Goal: Information Seeking & Learning: Learn about a topic

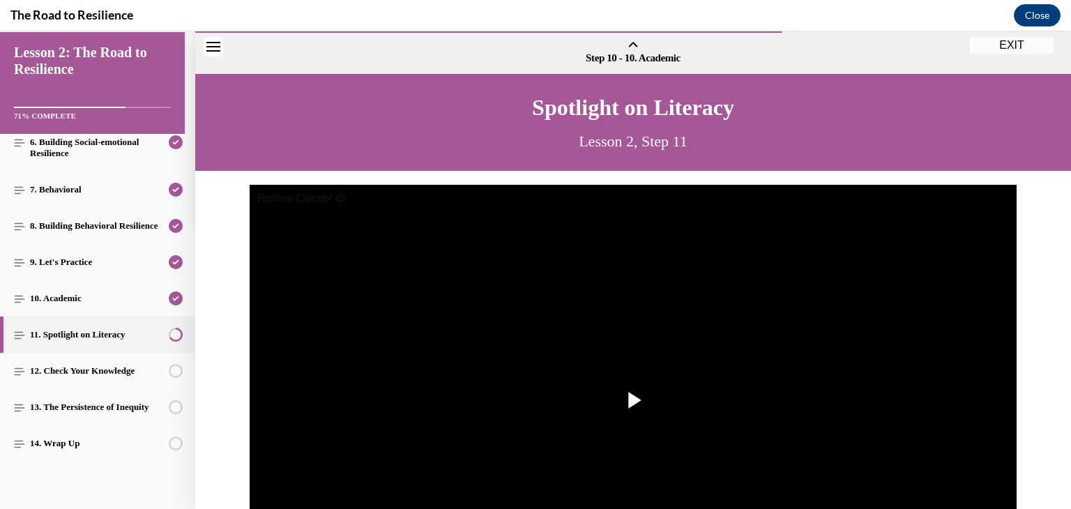
scroll to position [282, 0]
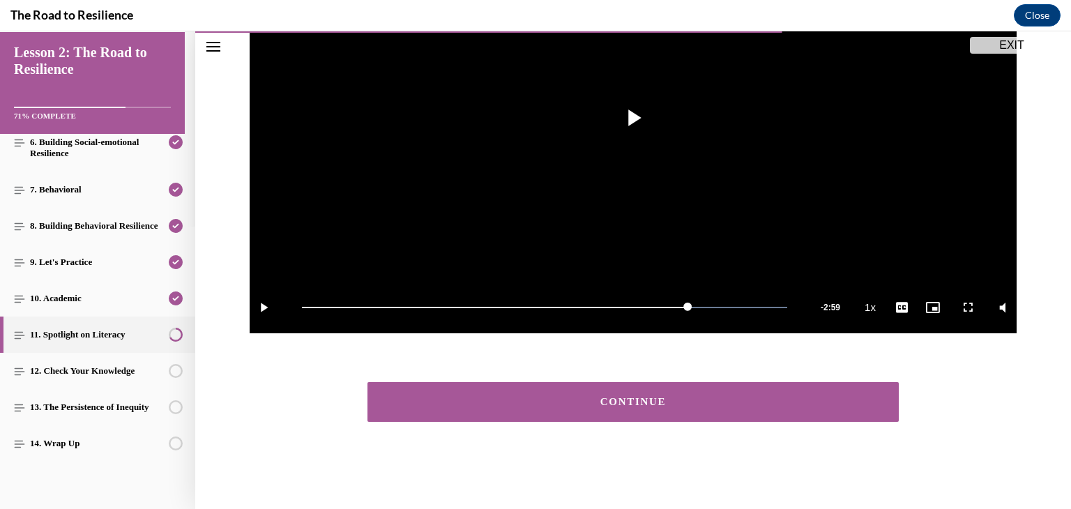
click at [566, 399] on div "CONTINUE" at bounding box center [633, 402] width 488 height 10
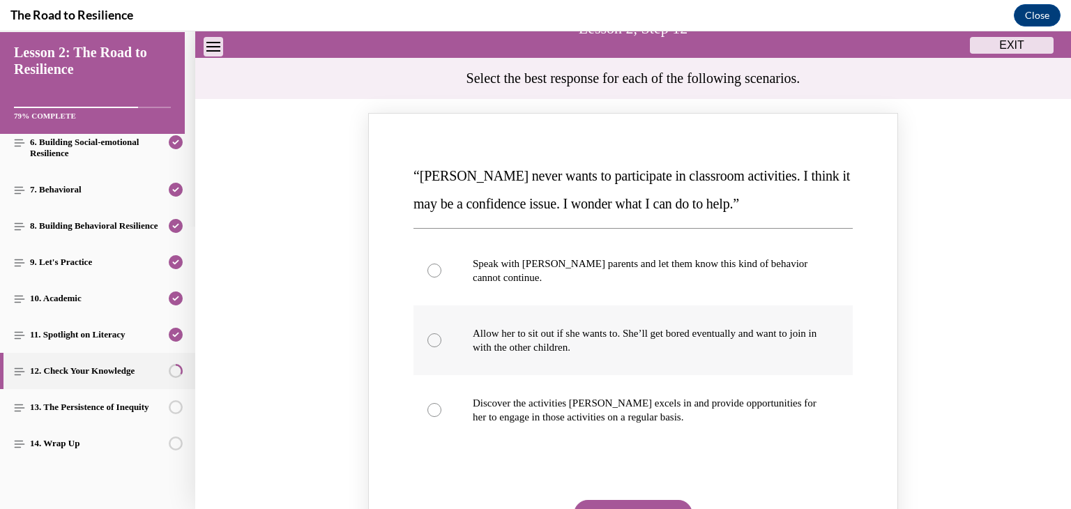
scroll to position [183, 0]
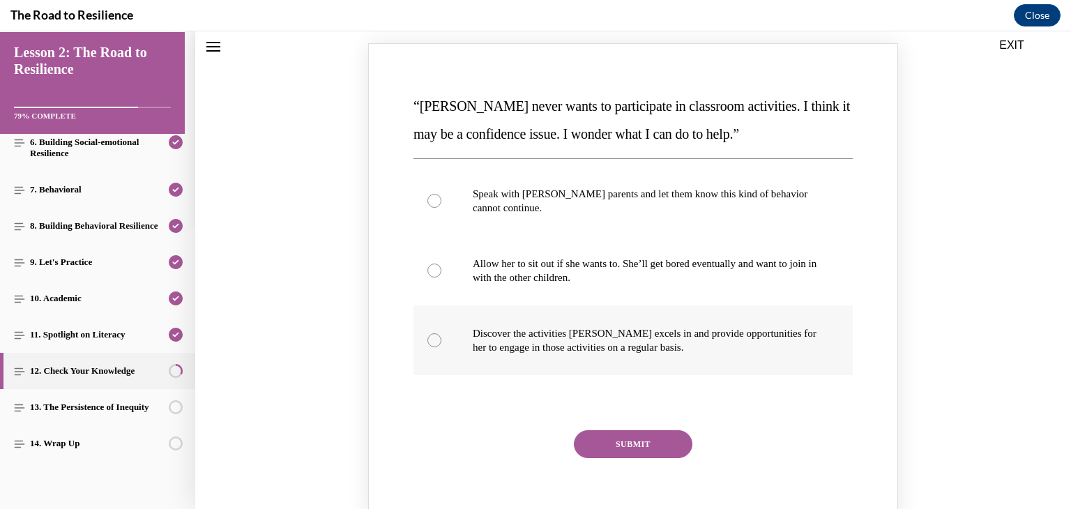
click at [588, 347] on p "Discover the activities [PERSON_NAME] excels in and provide opportunities for h…" at bounding box center [645, 340] width 345 height 28
click at [441, 347] on input "Discover the activities [PERSON_NAME] excels in and provide opportunities for h…" at bounding box center [434, 340] width 14 height 14
radio input "true"
click at [590, 439] on button "SUBMIT" at bounding box center [633, 444] width 119 height 28
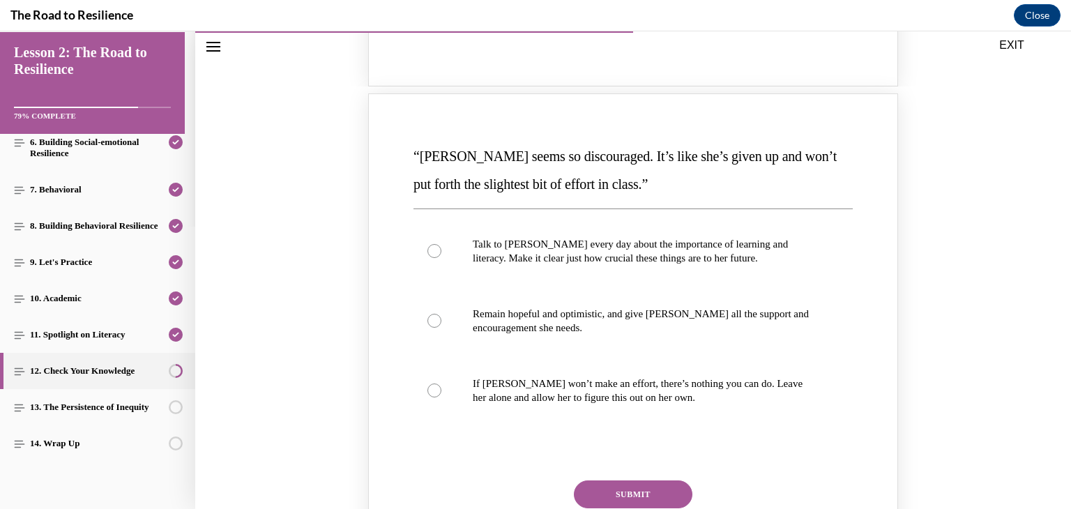
scroll to position [810, 0]
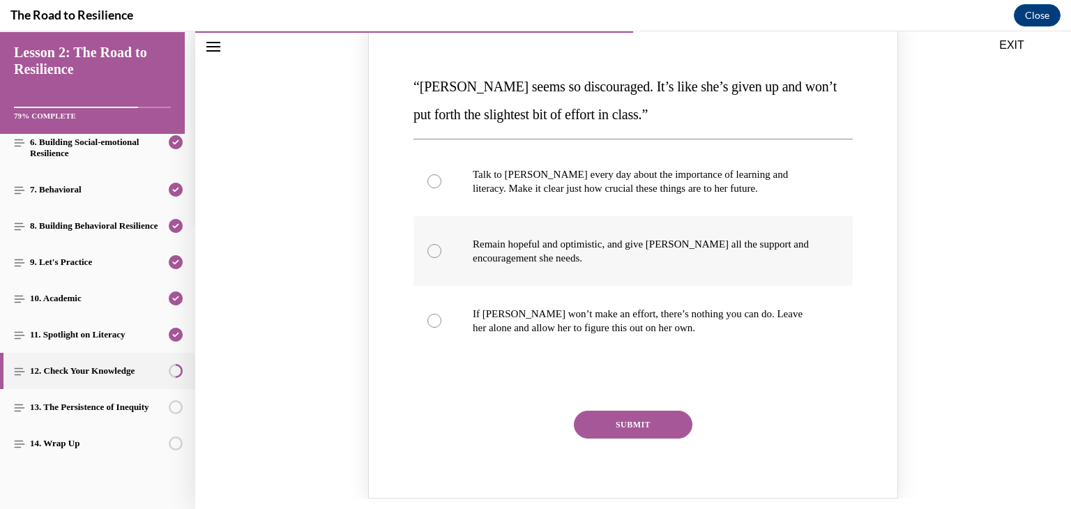
click at [637, 266] on label "Remain hopeful and optimistic, and give [PERSON_NAME] all the support and encou…" at bounding box center [632, 251] width 439 height 70
click at [441, 258] on input "Remain hopeful and optimistic, and give [PERSON_NAME] all the support and encou…" at bounding box center [434, 251] width 14 height 14
radio input "true"
click at [591, 422] on button "SUBMIT" at bounding box center [633, 425] width 119 height 28
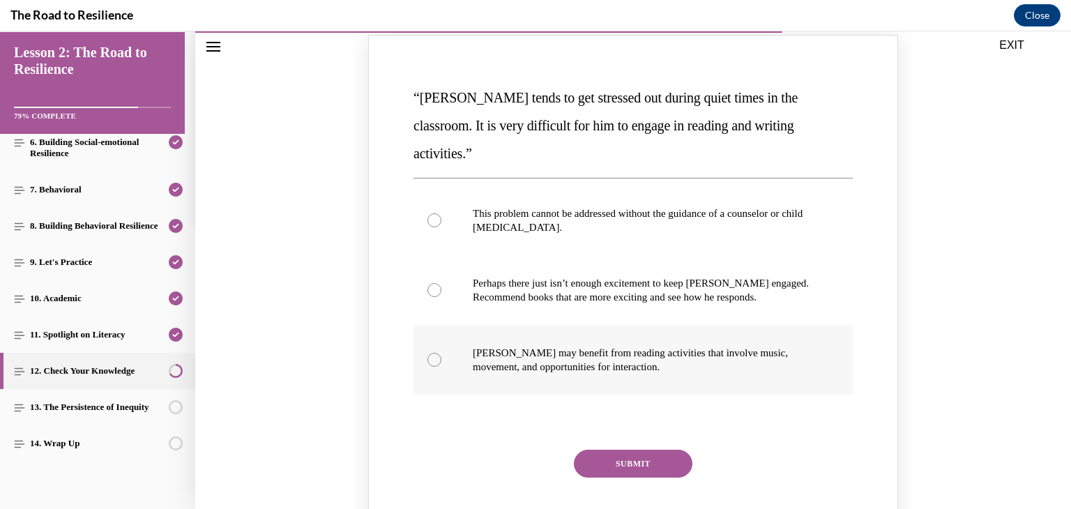
scroll to position [1438, 0]
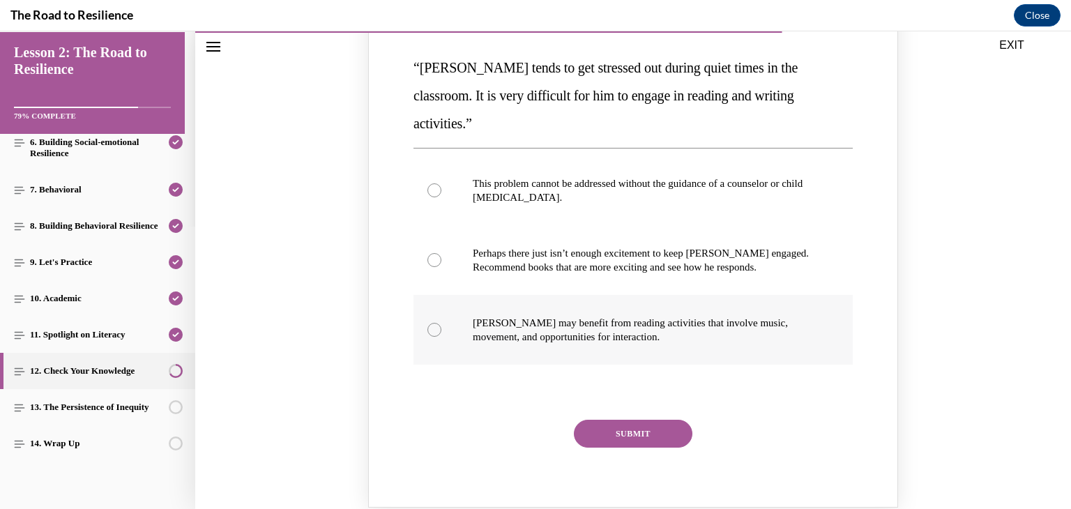
drag, startPoint x: 627, startPoint y: 290, endPoint x: 621, endPoint y: 303, distance: 14.0
click at [625, 316] on p "[PERSON_NAME] may benefit from reading activities that involve music, movement,…" at bounding box center [645, 330] width 345 height 28
drag, startPoint x: 548, startPoint y: 324, endPoint x: 547, endPoint y: 335, distance: 11.9
click at [547, 324] on label "[PERSON_NAME] may benefit from reading activities that involve music, movement,…" at bounding box center [632, 330] width 439 height 70
click at [441, 324] on input "[PERSON_NAME] may benefit from reading activities that involve music, movement,…" at bounding box center [434, 330] width 14 height 14
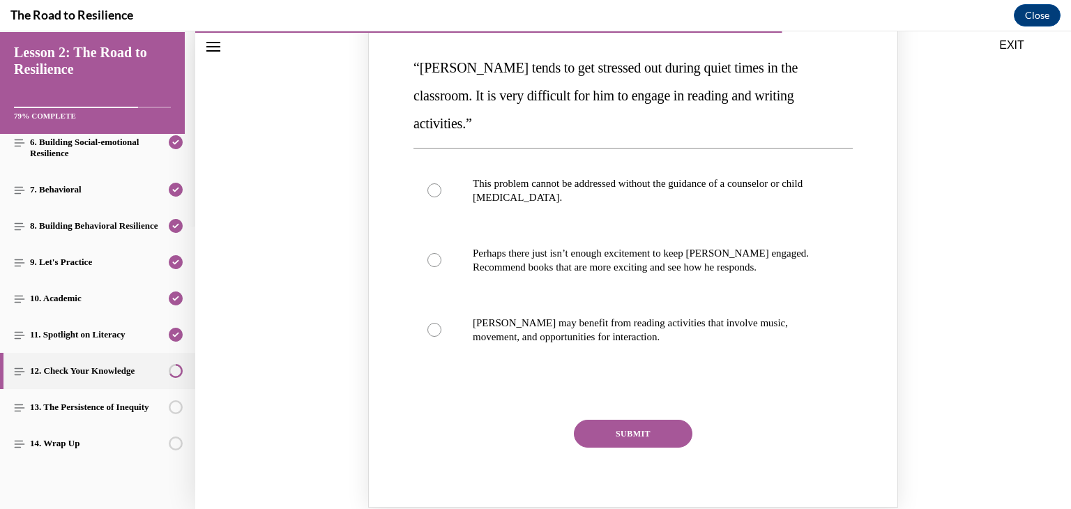
radio input "true"
click at [602, 420] on button "SUBMIT" at bounding box center [633, 434] width 119 height 28
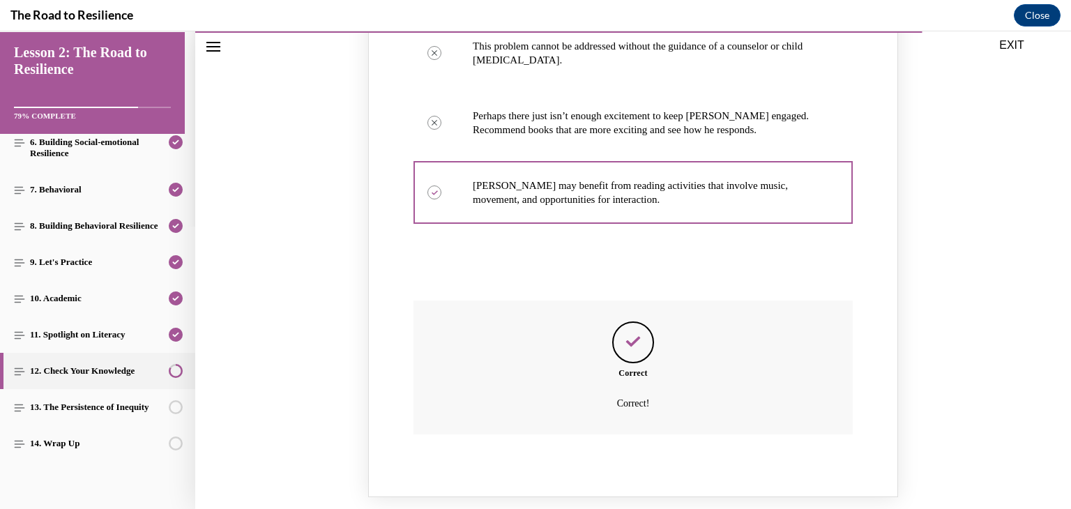
scroll to position [1696, 0]
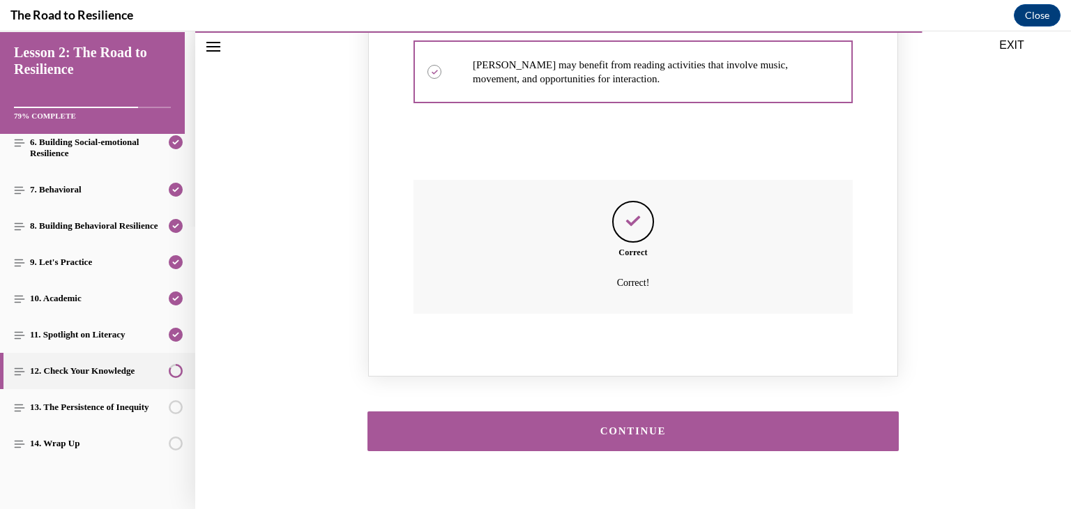
drag, startPoint x: 574, startPoint y: 408, endPoint x: 582, endPoint y: 399, distance: 11.3
click at [574, 411] on button "CONTINUE" at bounding box center [632, 431] width 531 height 40
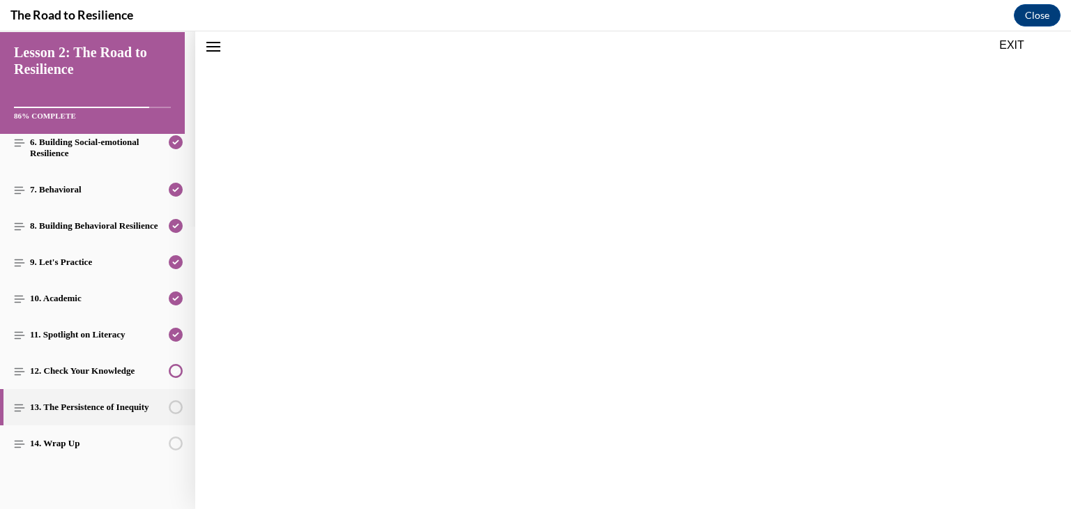
scroll to position [1653, 0]
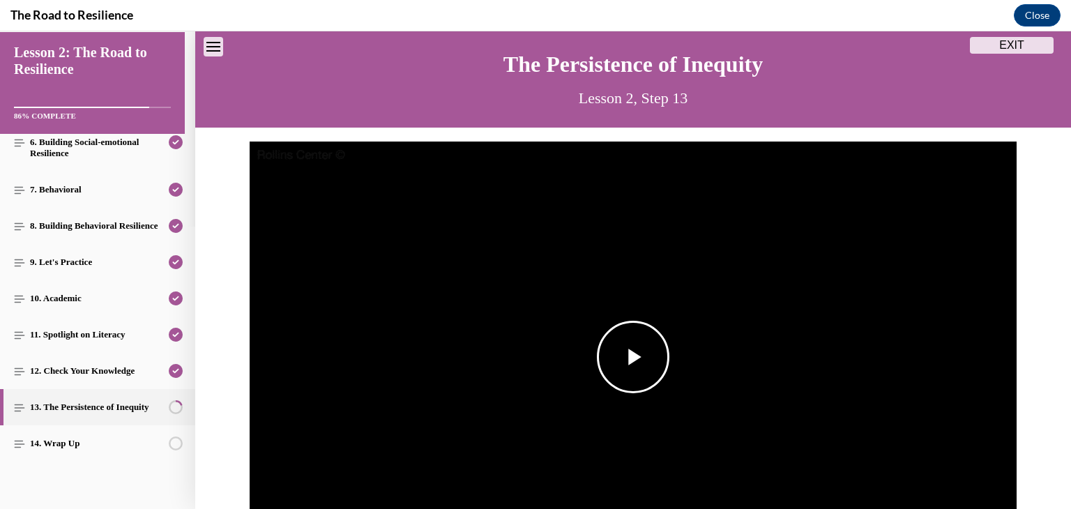
click at [633, 357] on span "Video player" at bounding box center [633, 357] width 0 height 0
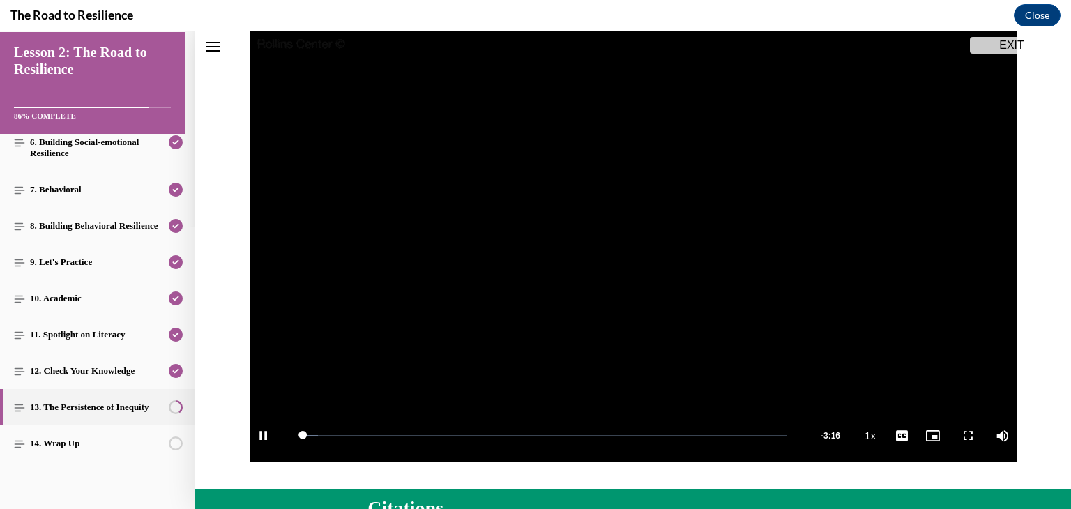
scroll to position [176, 0]
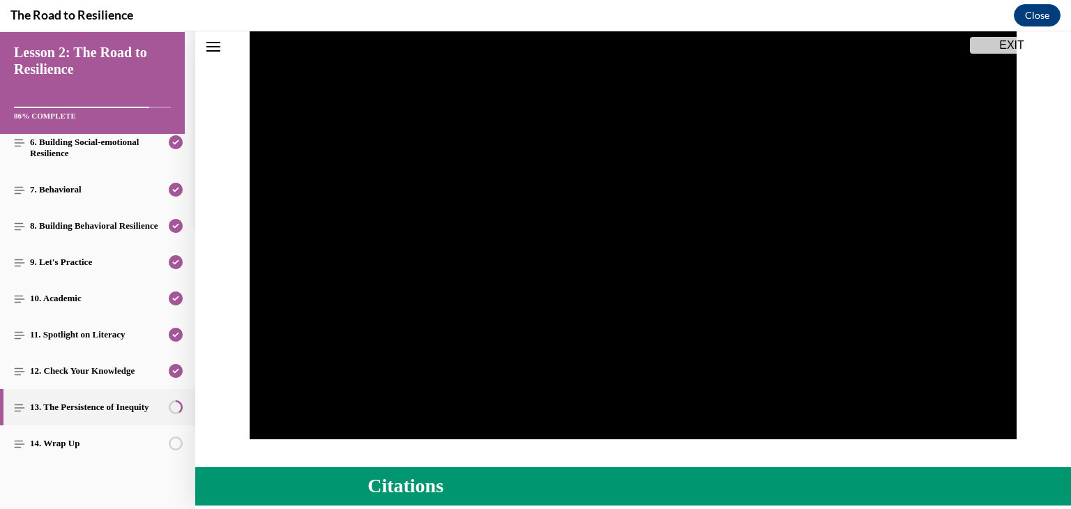
click at [788, 461] on div "Video Player is loading. Play Video Pause Loaded : 65.25% 2:06 Remaining Time -…" at bounding box center [633, 230] width 876 height 473
click at [982, 413] on div "Volume Level" at bounding box center [996, 413] width 29 height 2
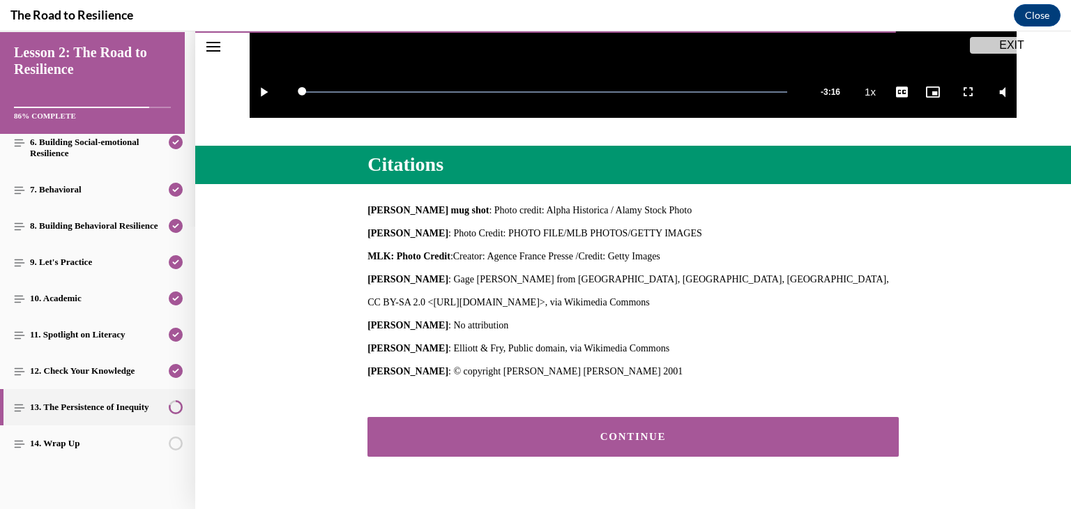
scroll to position [533, 0]
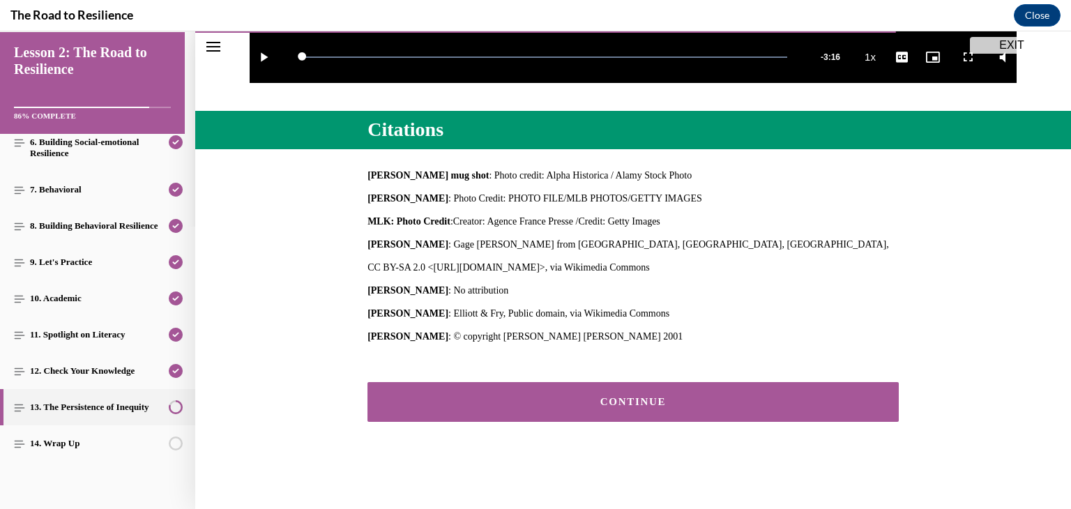
click at [697, 394] on button "CONTINUE" at bounding box center [632, 402] width 531 height 40
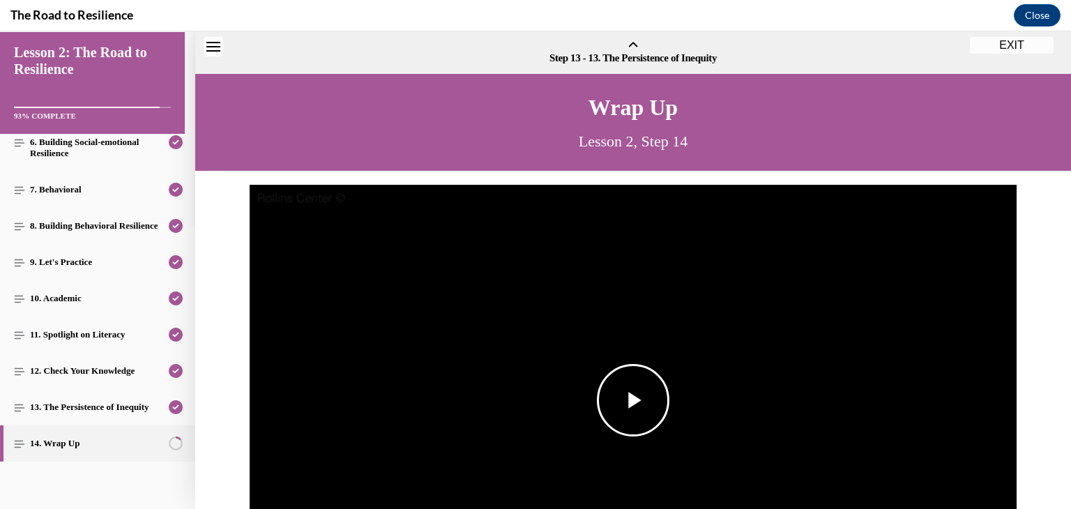
scroll to position [43, 0]
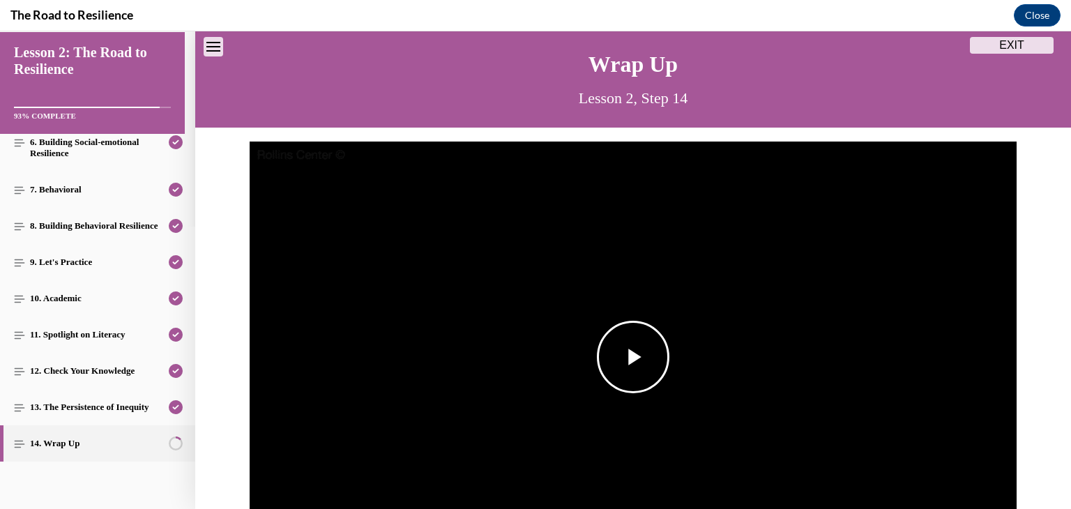
click at [633, 357] on span "Video player" at bounding box center [633, 357] width 0 height 0
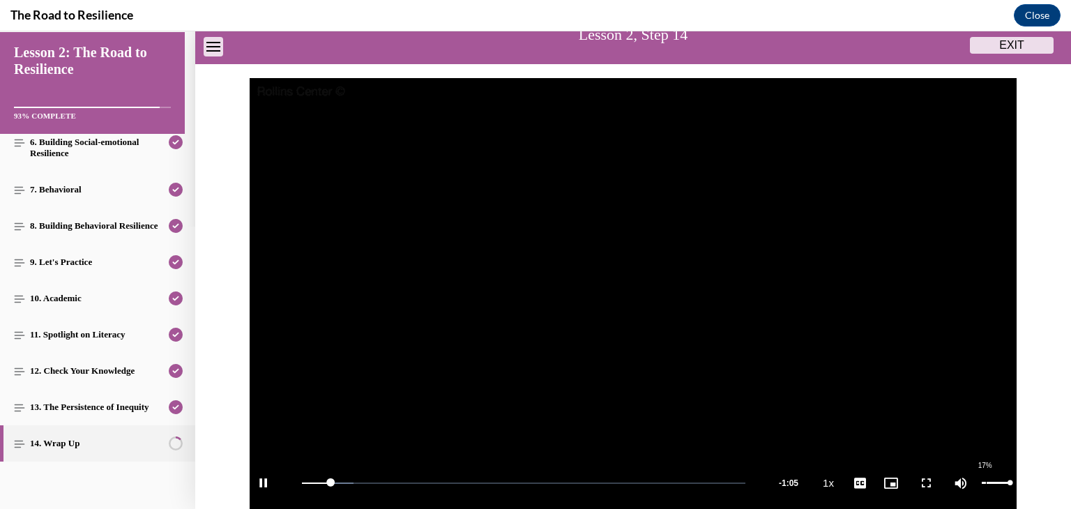
click at [982, 482] on div "Volume Level" at bounding box center [996, 483] width 29 height 2
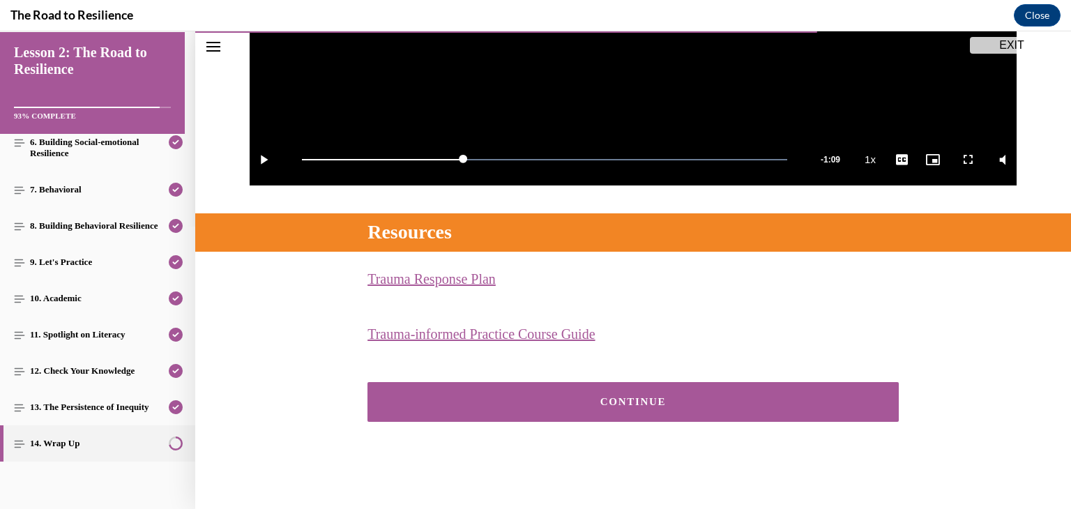
click at [616, 406] on div "CONTINUE" at bounding box center [633, 402] width 488 height 10
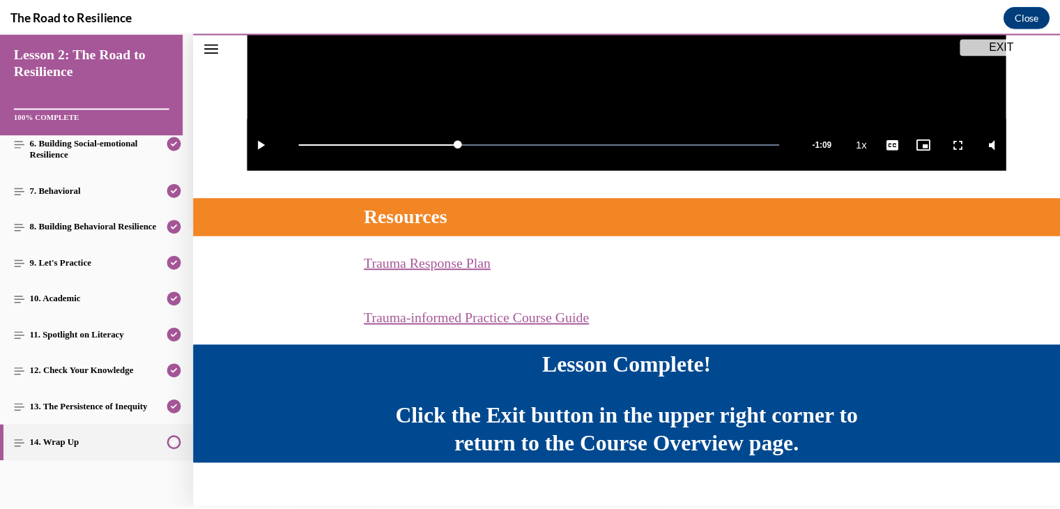
scroll to position [467, 0]
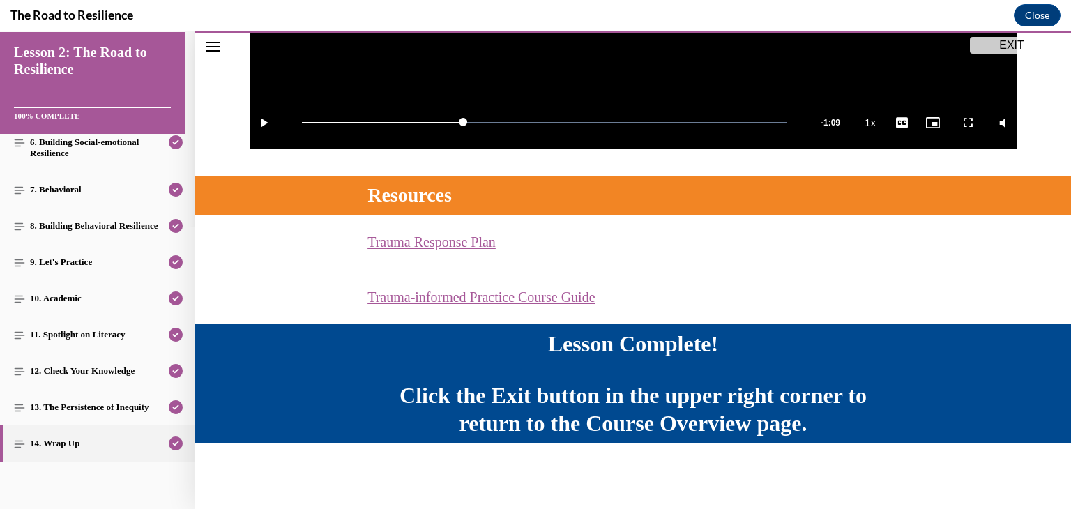
click at [1014, 47] on button "EXIT" at bounding box center [1012, 45] width 84 height 17
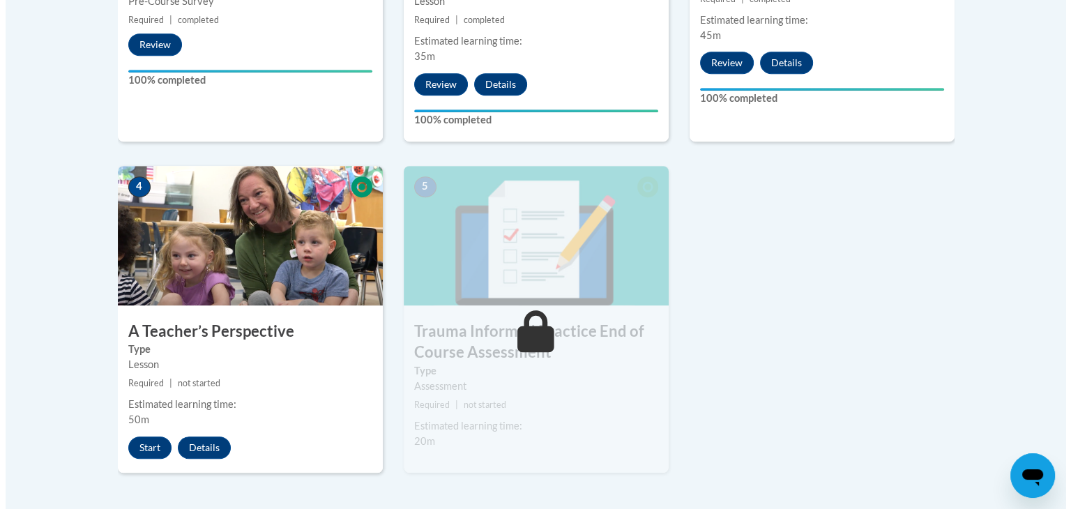
scroll to position [767, 0]
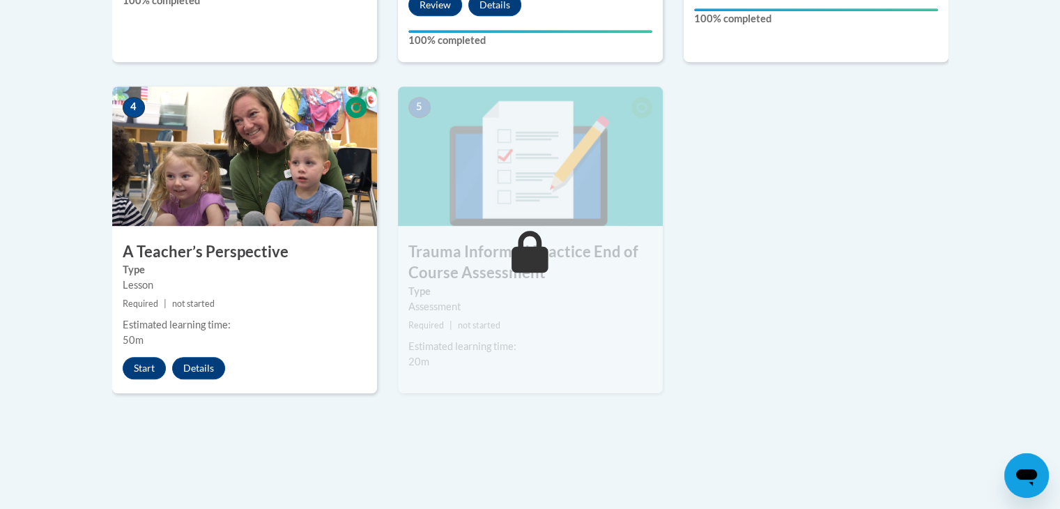
click at [204, 163] on img at bounding box center [244, 155] width 265 height 139
click at [143, 367] on button "Start" at bounding box center [144, 368] width 43 height 22
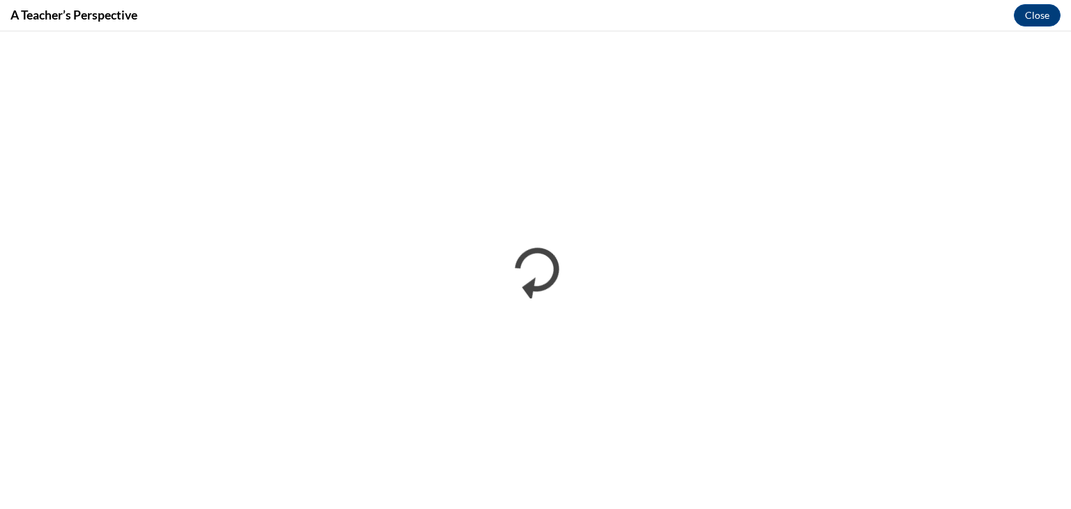
scroll to position [0, 0]
